Goal: Check status: Check status

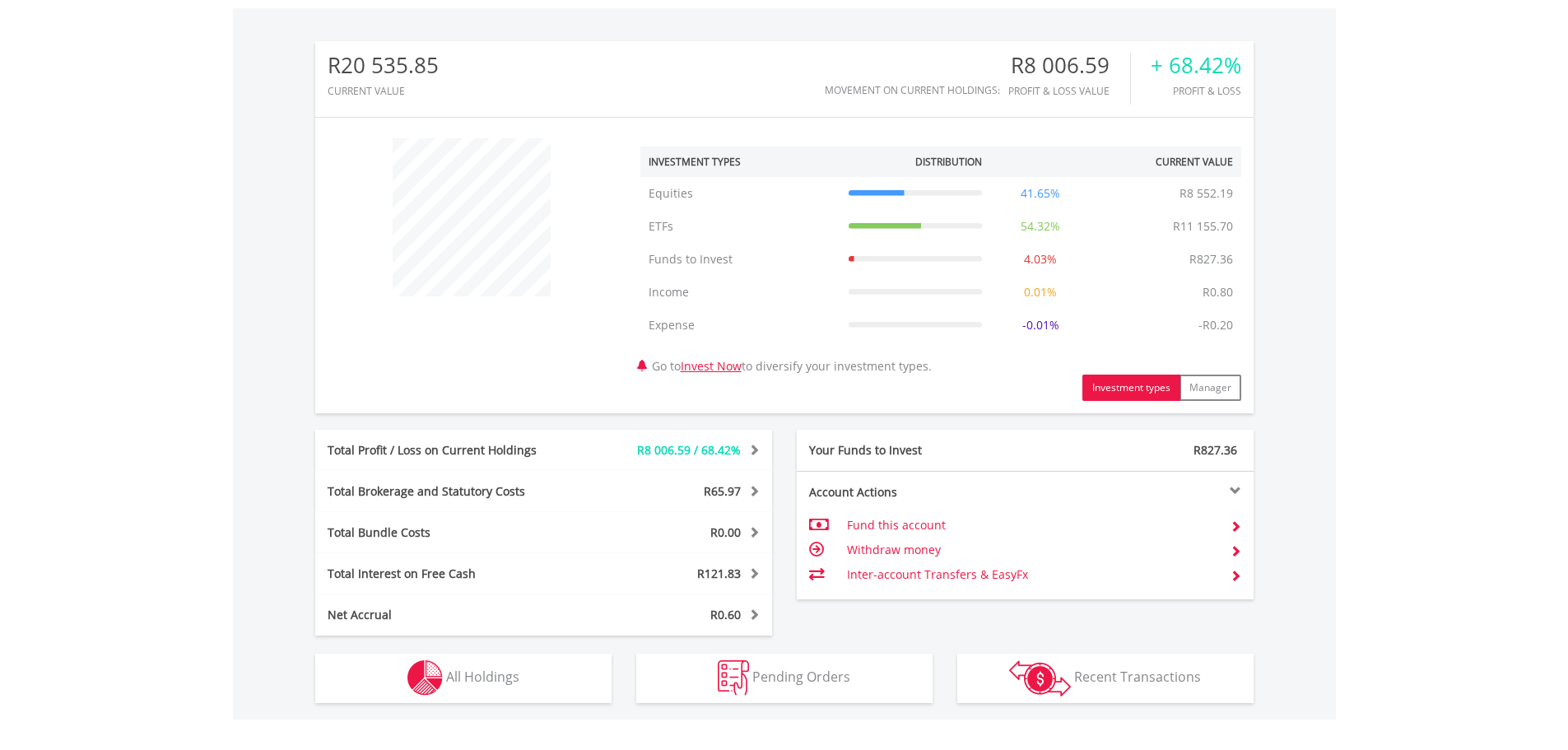
scroll to position [742, 0]
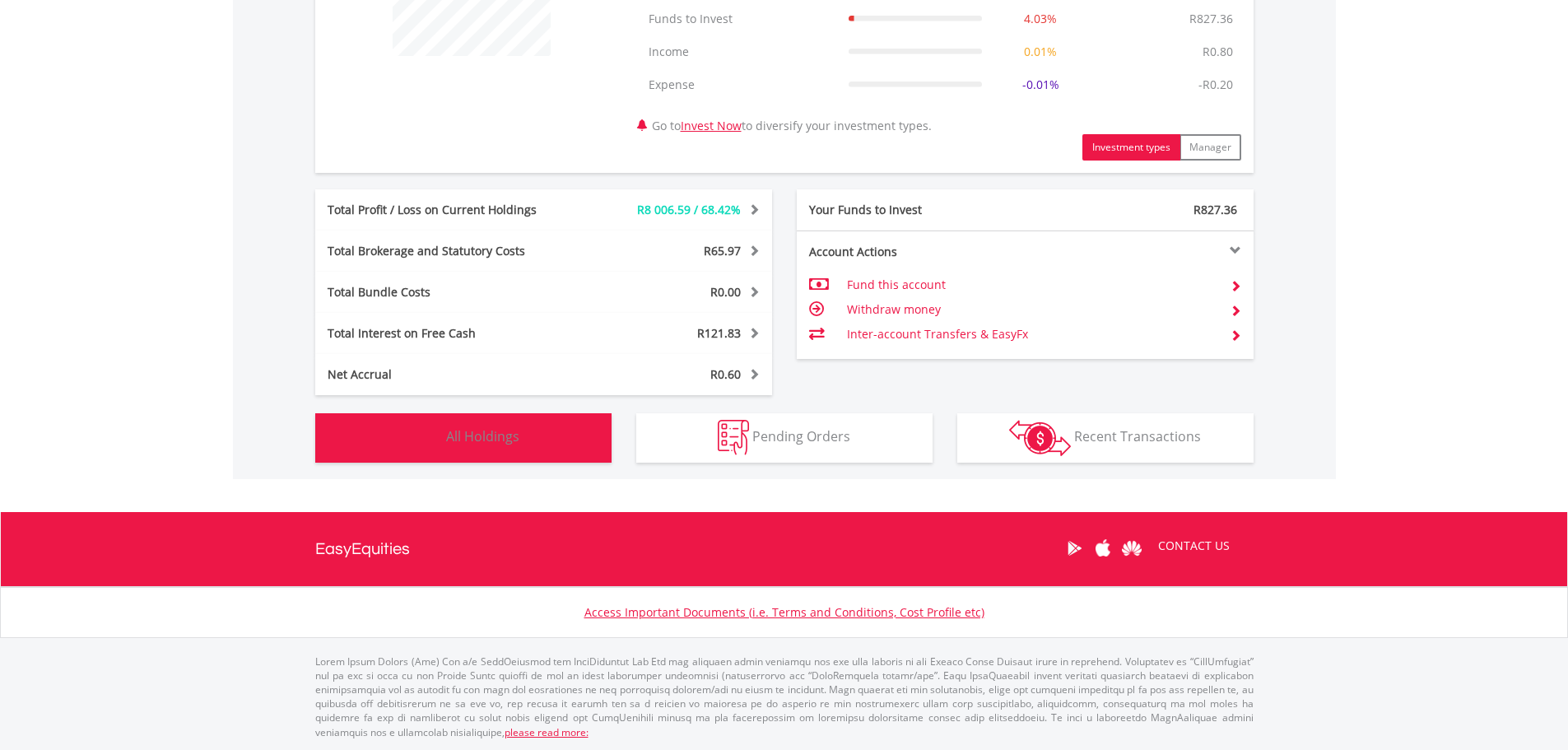
click at [497, 423] on button "Holdings All Holdings" at bounding box center [463, 437] width 296 height 49
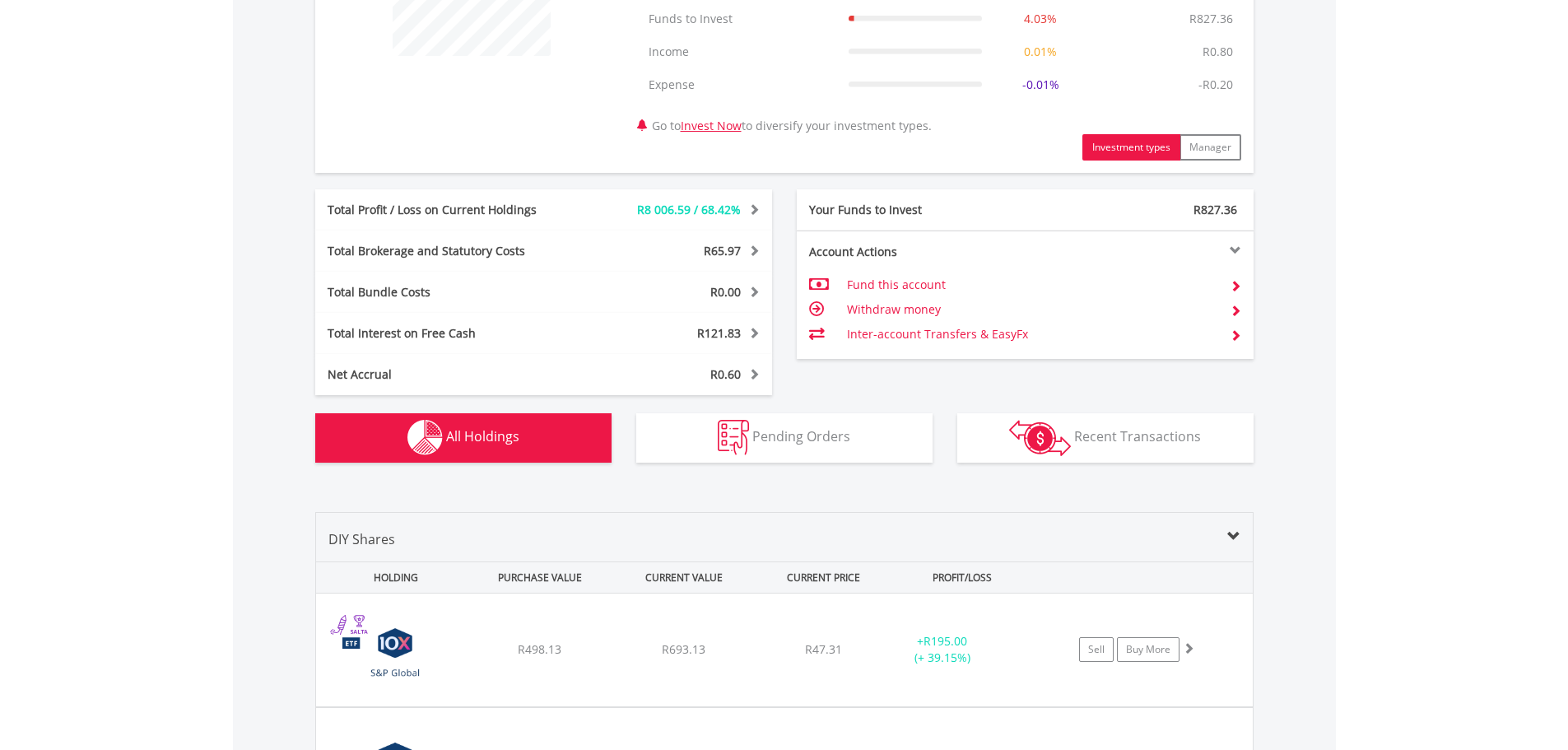
scroll to position [1254, 0]
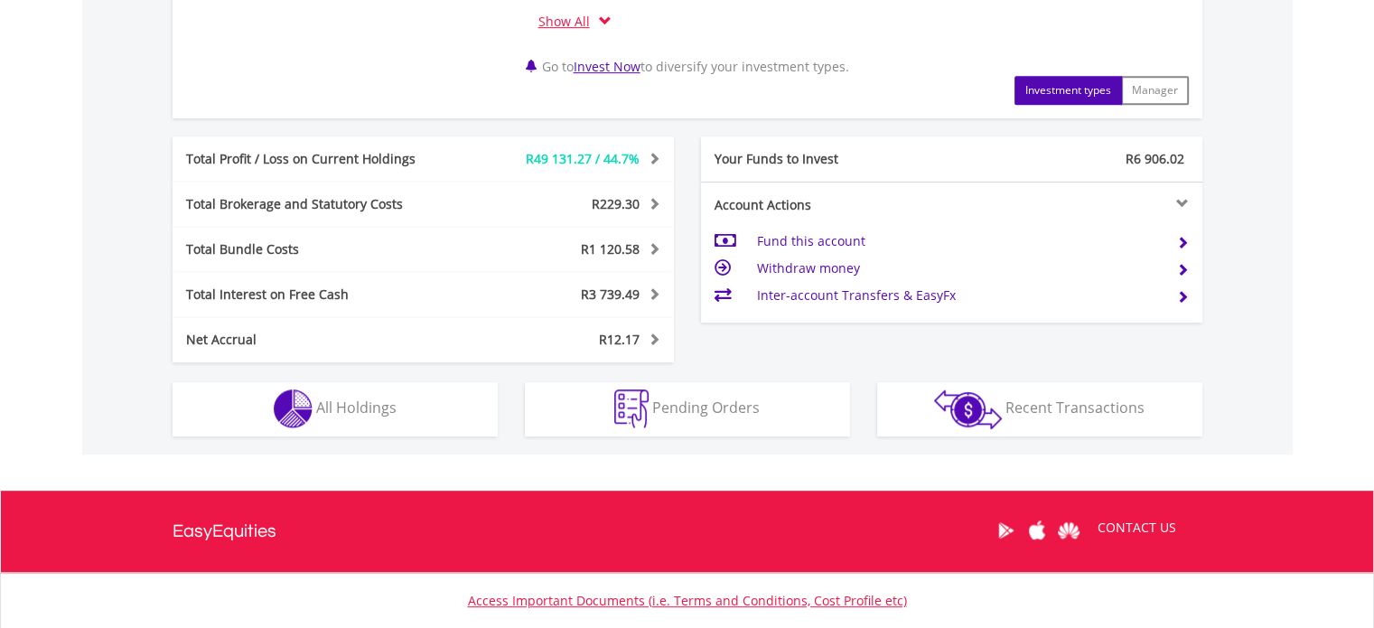
scroll to position [923, 0]
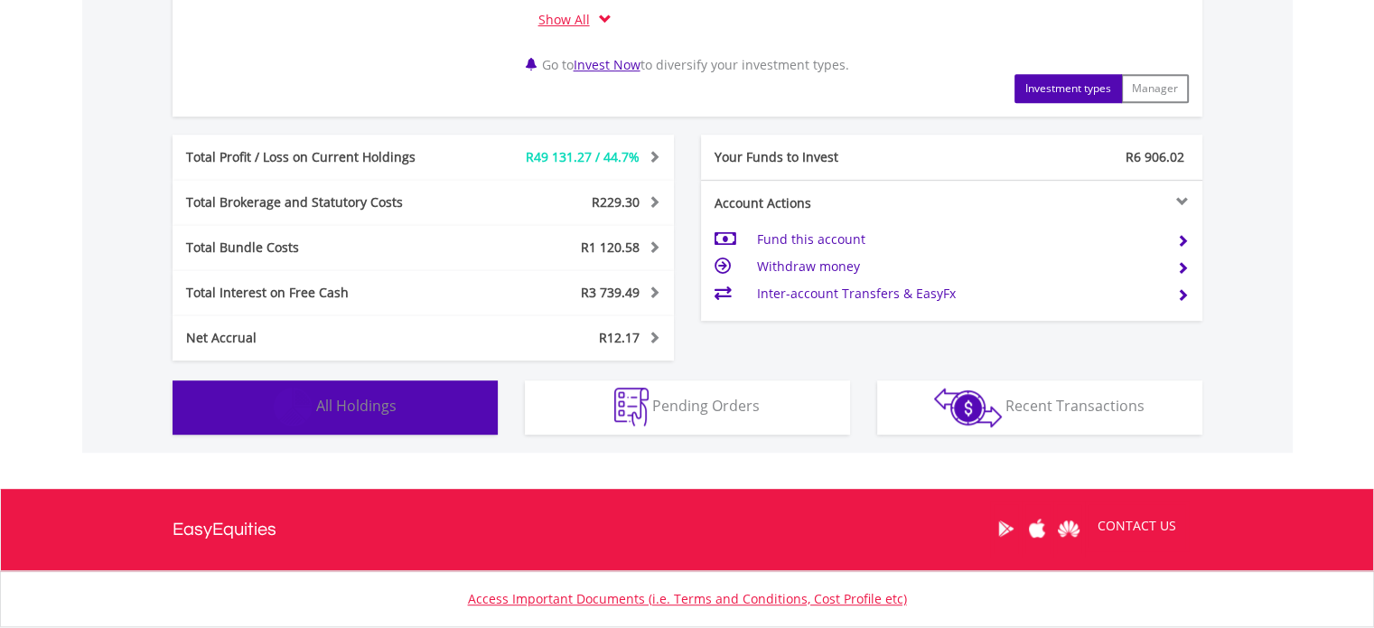
click at [357, 398] on span "All Holdings" at bounding box center [356, 406] width 80 height 20
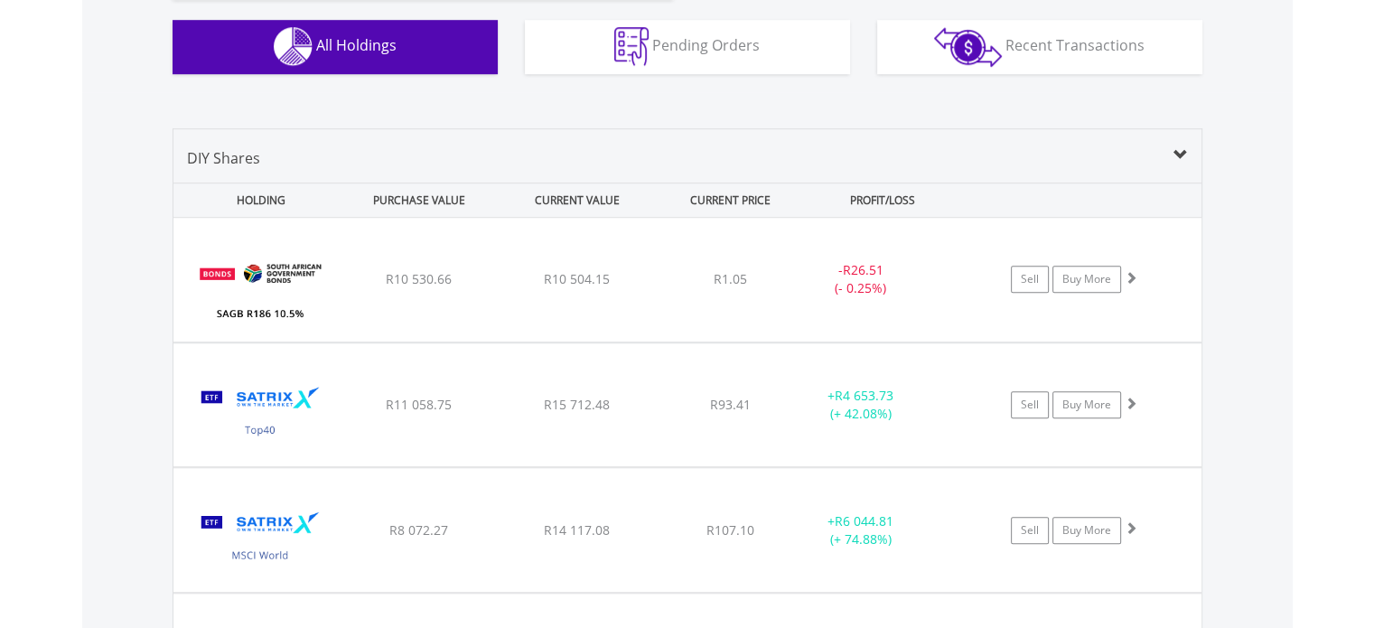
scroll to position [1297, 0]
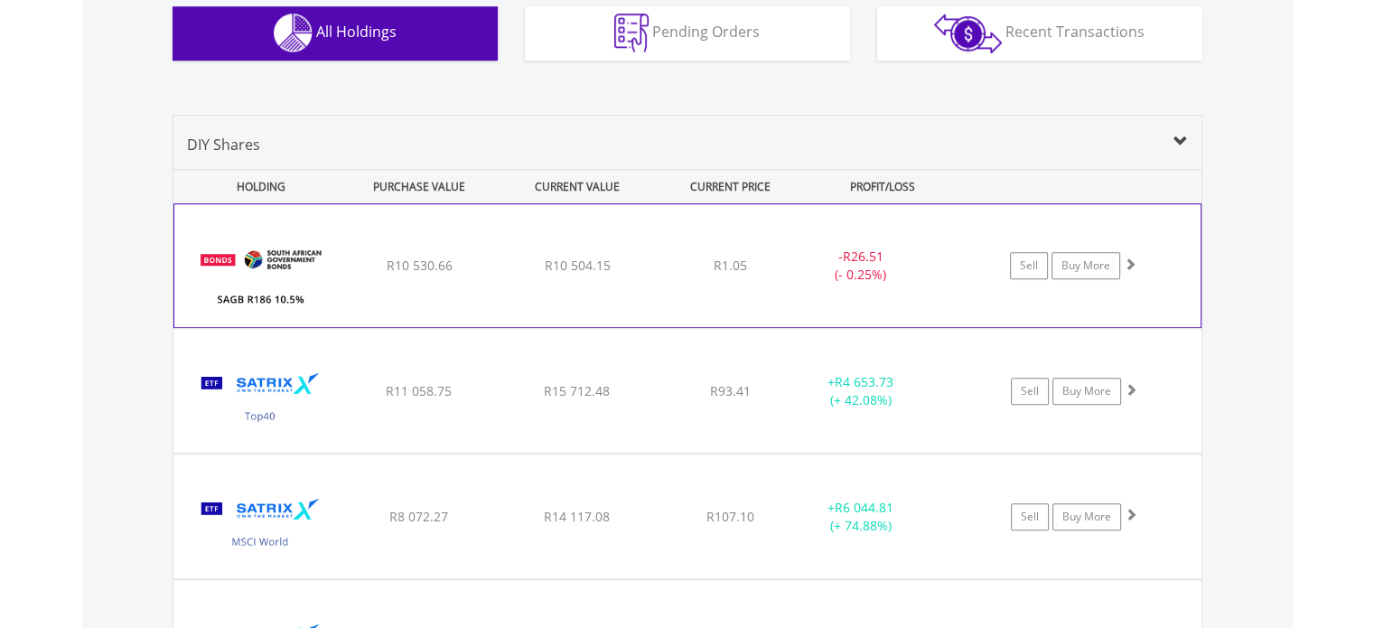
click at [650, 296] on div "﻿ SAGB R186 10.5% [DATE] R10 530.66 R10 504.15 R1.05 - R26.51 (- 0.25%) Sell Bu…" at bounding box center [687, 265] width 1026 height 123
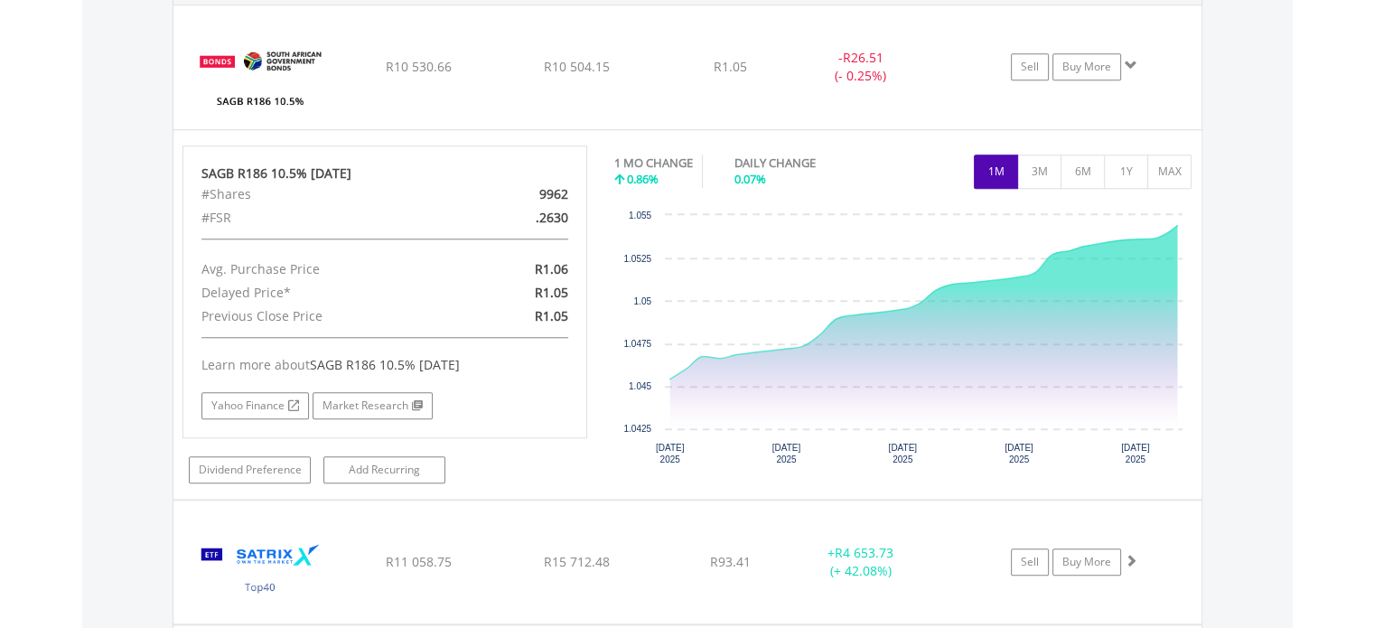
scroll to position [1488, 0]
